Goal: Information Seeking & Learning: Understand process/instructions

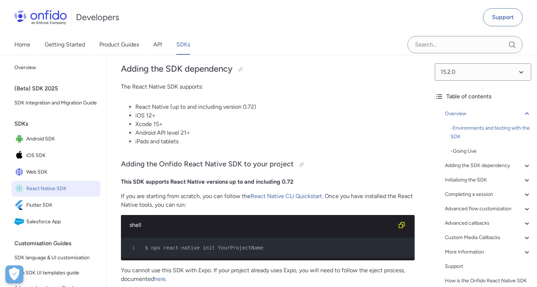
scroll to position [348, 0]
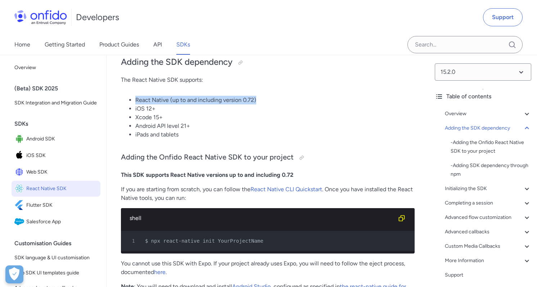
drag, startPoint x: 135, startPoint y: 100, endPoint x: 272, endPoint y: 98, distance: 136.8
click at [272, 98] on ul "React Native (up to and including version 0.72) iOS 12+ Xcode 15+ Android API l…" at bounding box center [268, 117] width 294 height 43
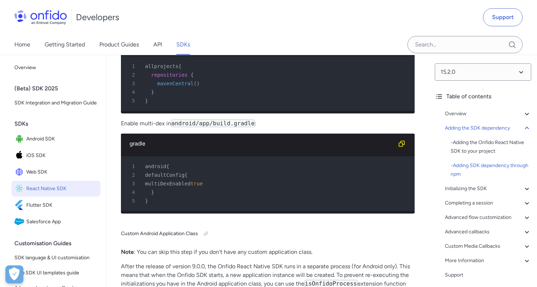
scroll to position [857, 0]
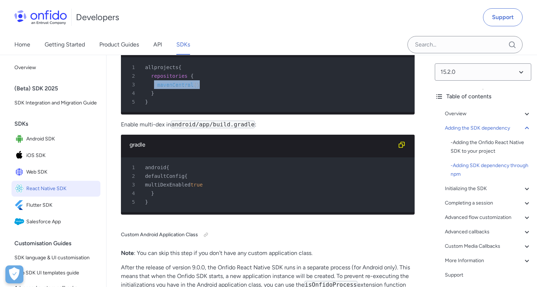
drag, startPoint x: 154, startPoint y: 98, endPoint x: 208, endPoint y: 98, distance: 54.0
click at [208, 89] on div "3 mavenCentral ( )" at bounding box center [264, 84] width 281 height 9
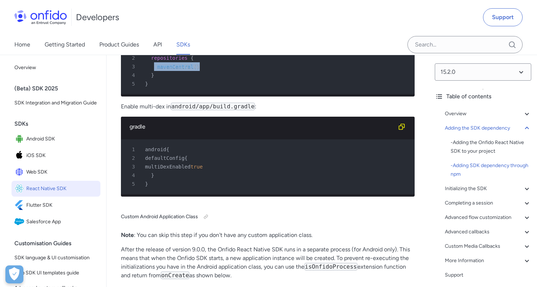
scroll to position [845, 0]
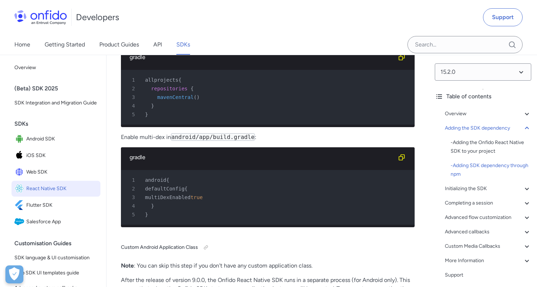
click at [149, 100] on span at bounding box center [151, 97] width 12 height 6
drag, startPoint x: 155, startPoint y: 108, endPoint x: 206, endPoint y: 108, distance: 50.7
click at [206, 101] on div "3 mavenCentral ( )" at bounding box center [264, 97] width 281 height 9
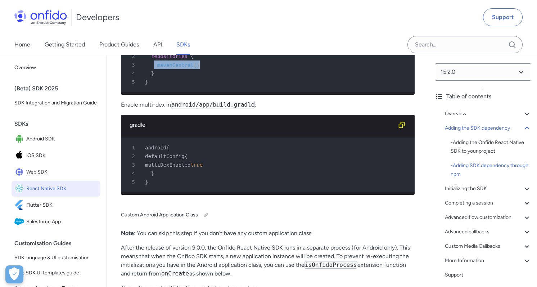
scroll to position [879, 0]
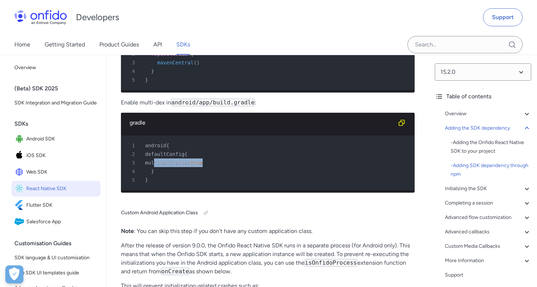
drag, startPoint x: 154, startPoint y: 177, endPoint x: 224, endPoint y: 176, distance: 69.5
click at [224, 167] on div "3 multiDexEnabled true" at bounding box center [264, 162] width 281 height 9
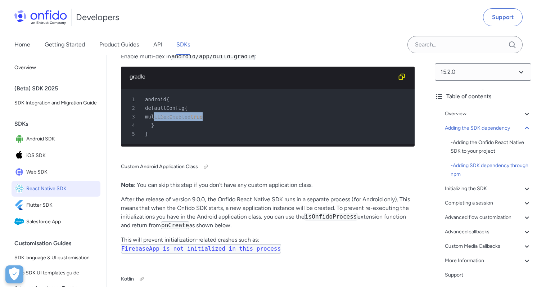
scroll to position [918, 0]
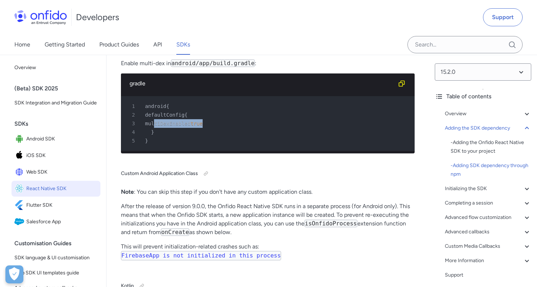
click at [182, 126] on span "multiDexEnabled" at bounding box center [167, 124] width 45 height 6
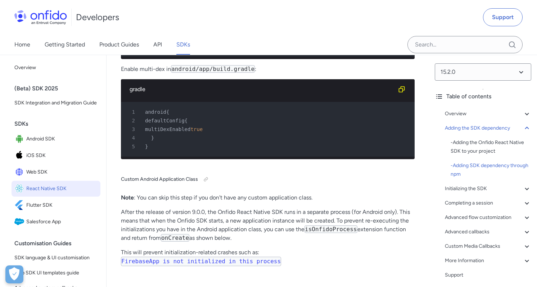
scroll to position [901, 0]
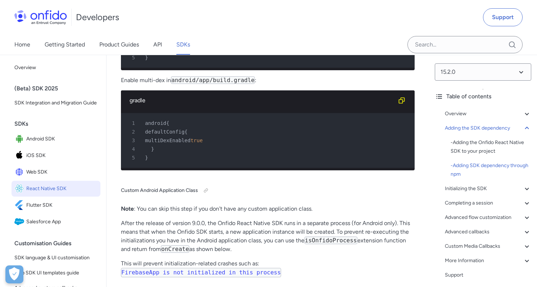
click at [182, 143] on span "multiDexEnabled" at bounding box center [167, 140] width 45 height 6
click at [234, 145] on div "3 multiDexEnabled true" at bounding box center [264, 140] width 281 height 9
click at [183, 143] on span "multiDexEnabled" at bounding box center [167, 140] width 45 height 6
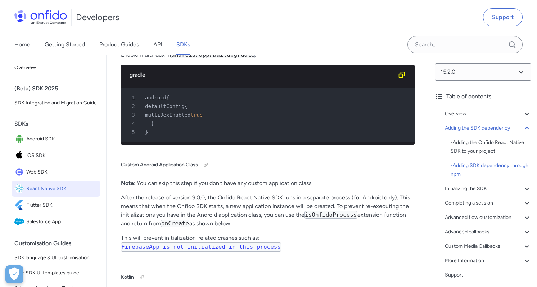
scroll to position [918, 0]
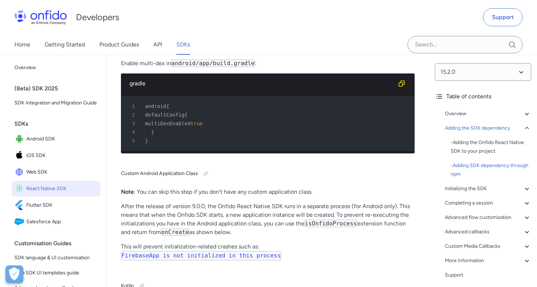
click at [205, 67] on code "android/app/build.gradle" at bounding box center [213, 63] width 84 height 8
